Goal: Communication & Community: Answer question/provide support

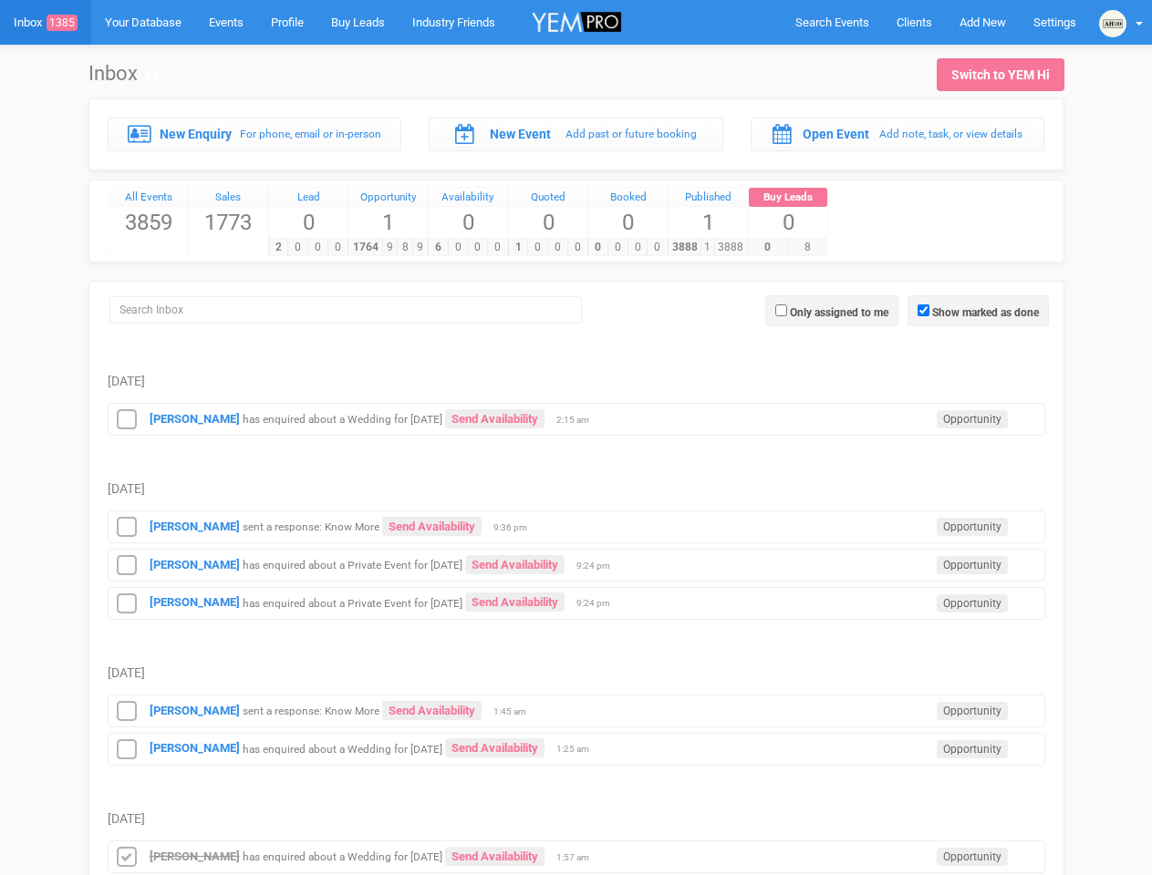
click at [575, 438] on td "[DATE]" at bounding box center [576, 470] width 937 height 69
click at [832, 22] on span "Search Events" at bounding box center [832, 23] width 74 height 14
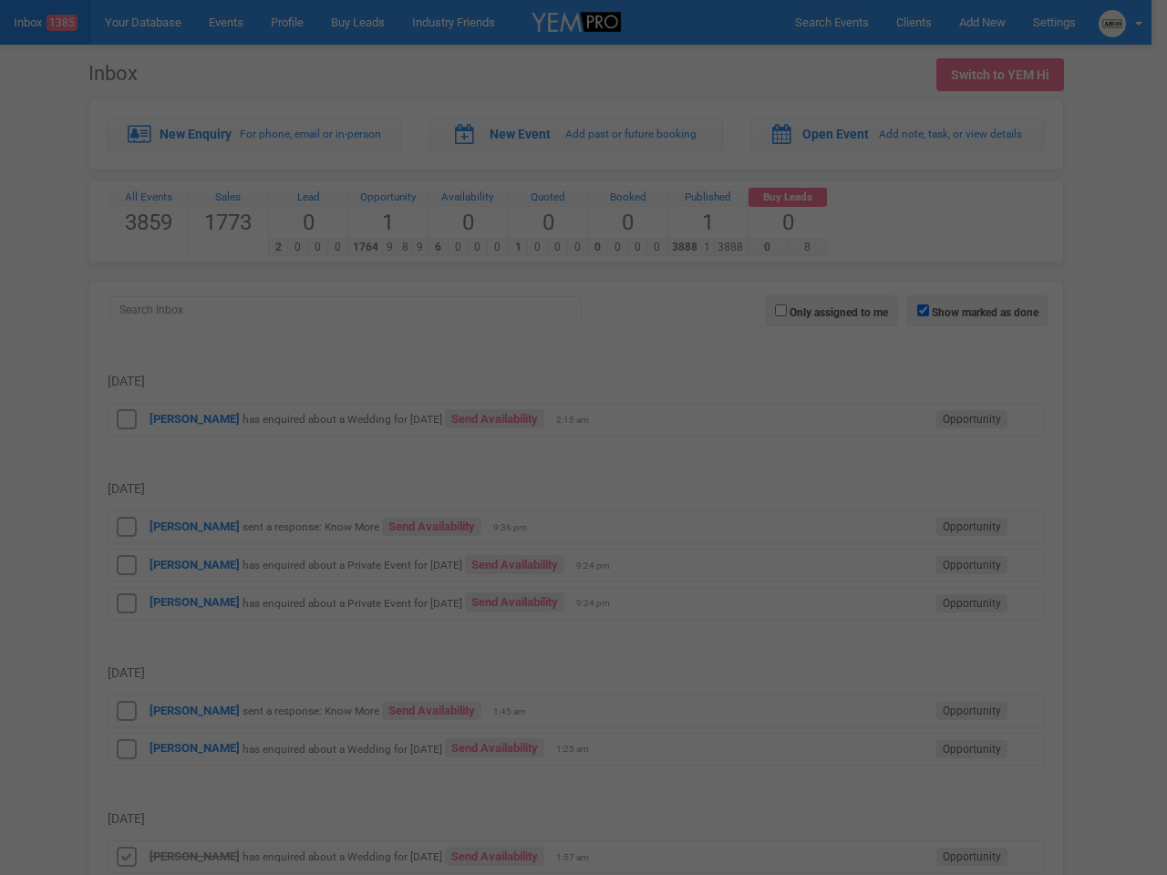
click at [1121, 22] on div at bounding box center [583, 437] width 1167 height 875
click at [977, 311] on div at bounding box center [583, 437] width 1167 height 875
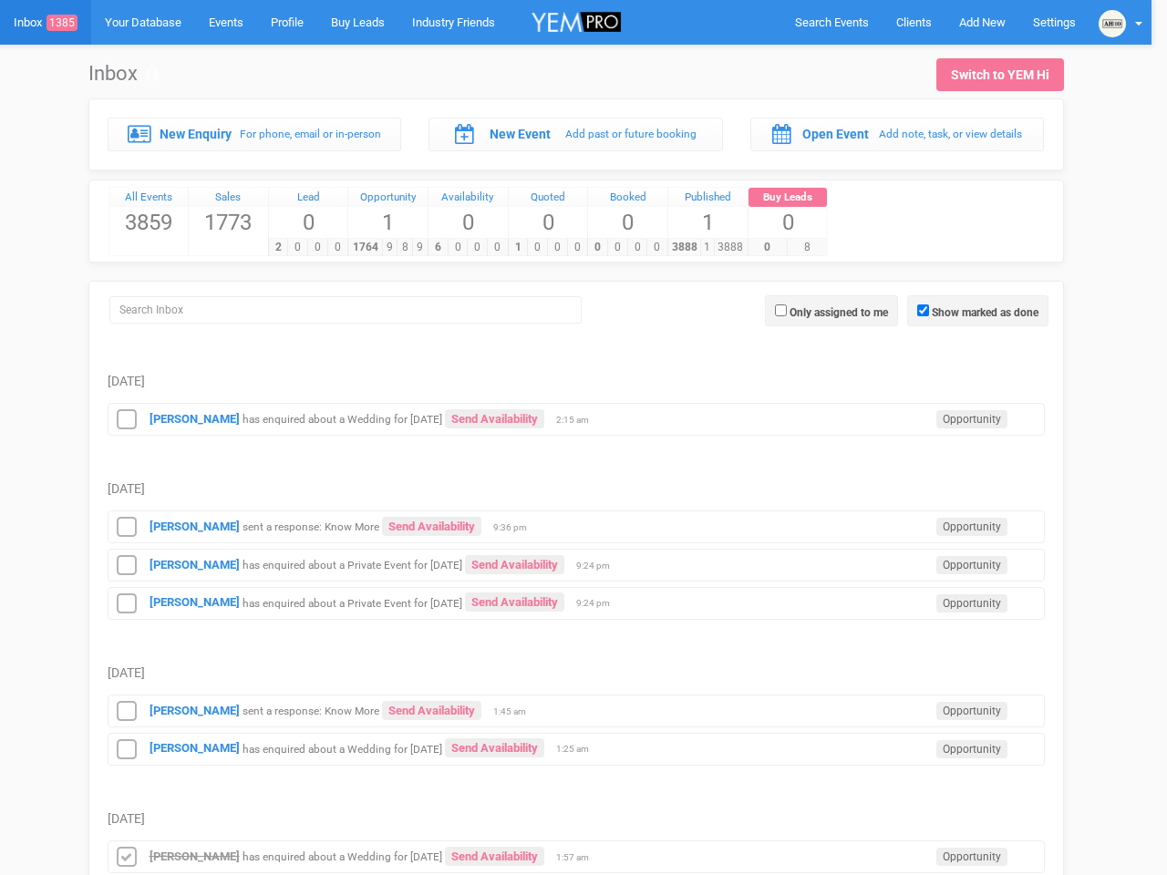
click at [832, 311] on label "Only assigned to me" at bounding box center [839, 313] width 98 height 16
click at [787, 311] on input "Only assigned to me" at bounding box center [781, 311] width 12 height 12
checkbox input "true"
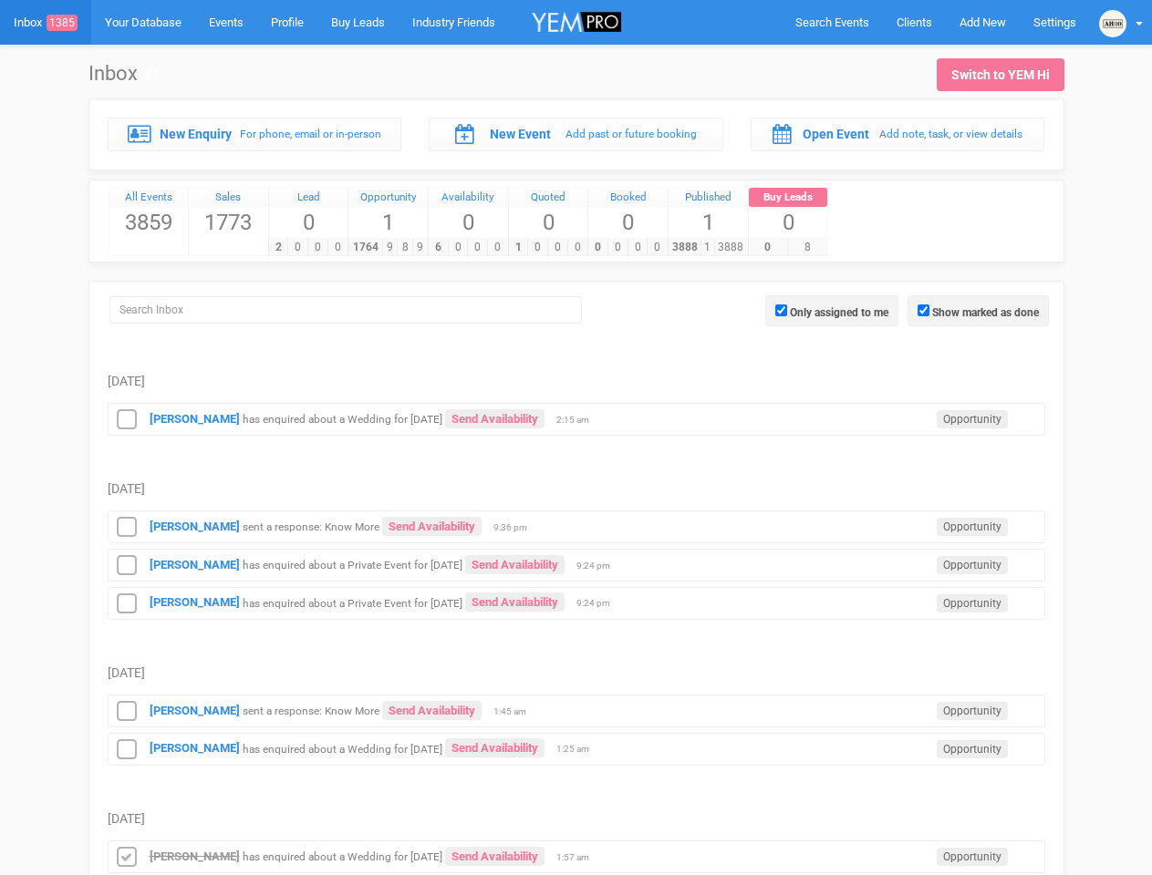
click at [576, 418] on span "2:15 am" at bounding box center [579, 420] width 46 height 13
click at [127, 419] on icon at bounding box center [126, 420] width 27 height 24
click at [576, 525] on div "[PERSON_NAME] sent a response: Know More Send Availability Opportunity 9:36 pm" at bounding box center [576, 527] width 937 height 33
